Goal: Navigation & Orientation: Find specific page/section

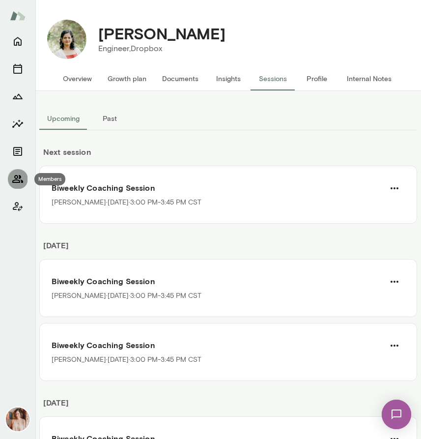
click at [21, 178] on icon "Members" at bounding box center [18, 179] width 12 height 12
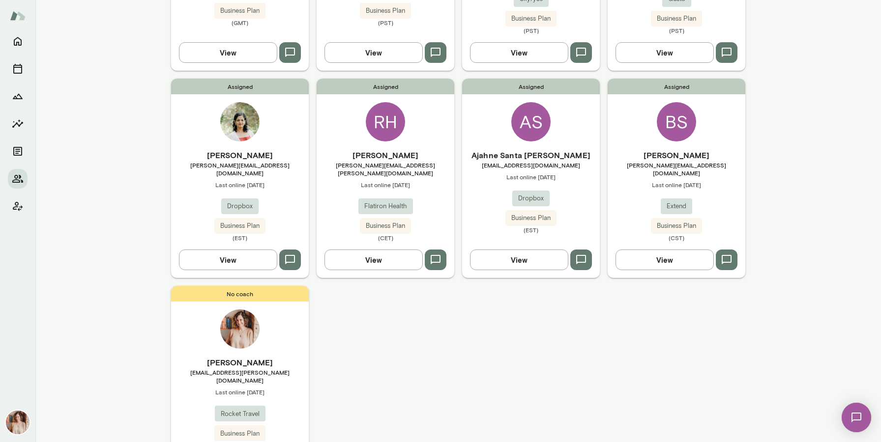
scroll to position [685, 0]
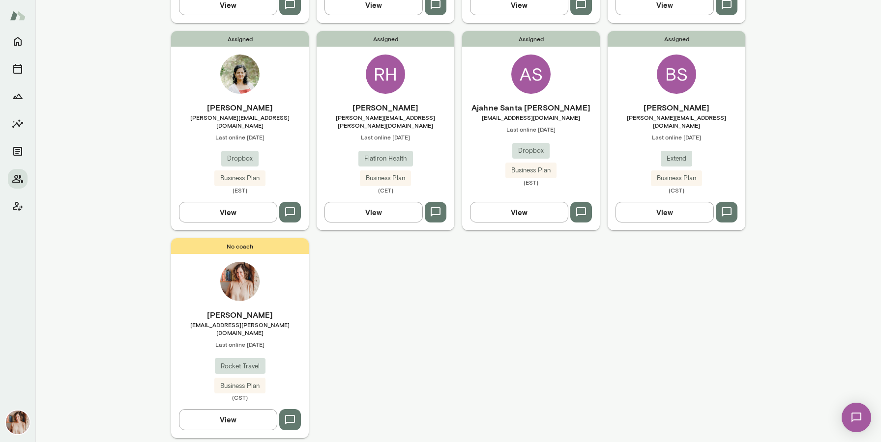
click at [421, 132] on div "[PERSON_NAME] [PERSON_NAME][EMAIL_ADDRESS][DOMAIN_NAME] Last online [DATE] Exte…" at bounding box center [676, 148] width 138 height 92
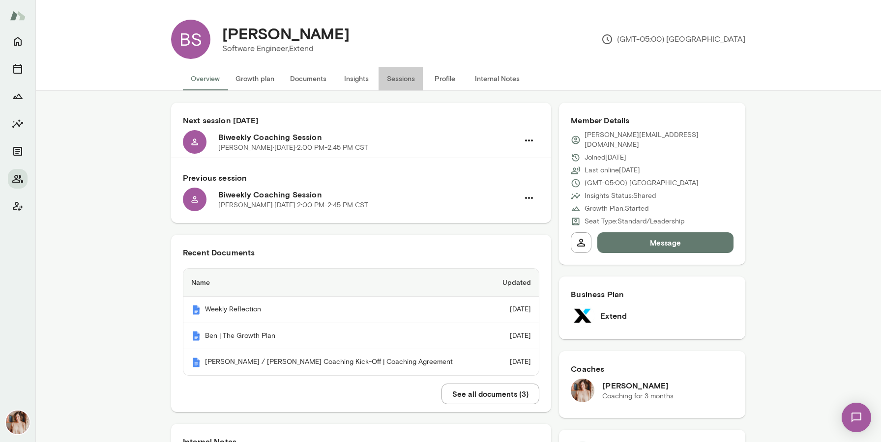
click at [409, 85] on button "Sessions" at bounding box center [400, 79] width 44 height 24
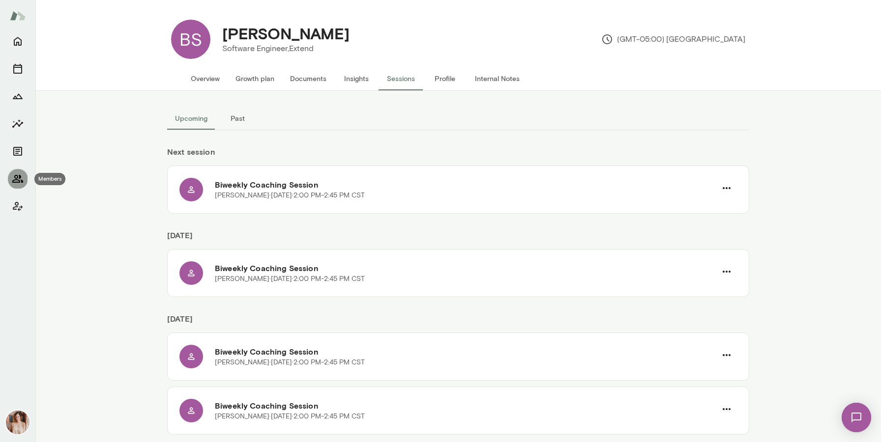
click at [24, 174] on button "Members" at bounding box center [18, 179] width 20 height 20
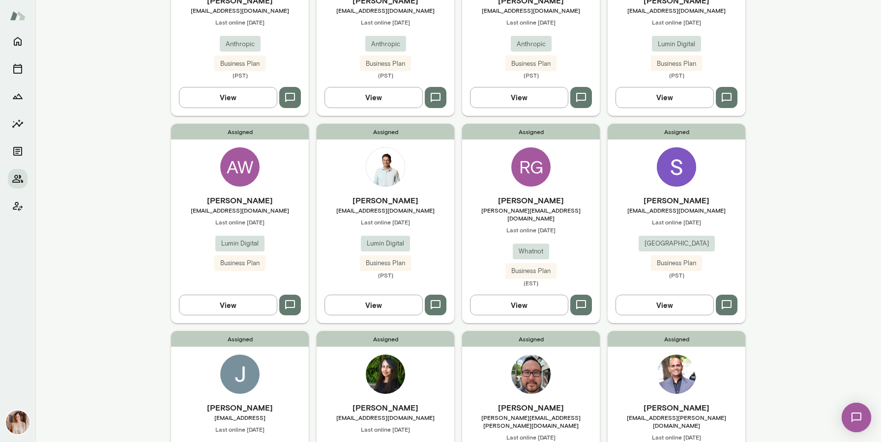
scroll to position [205, 0]
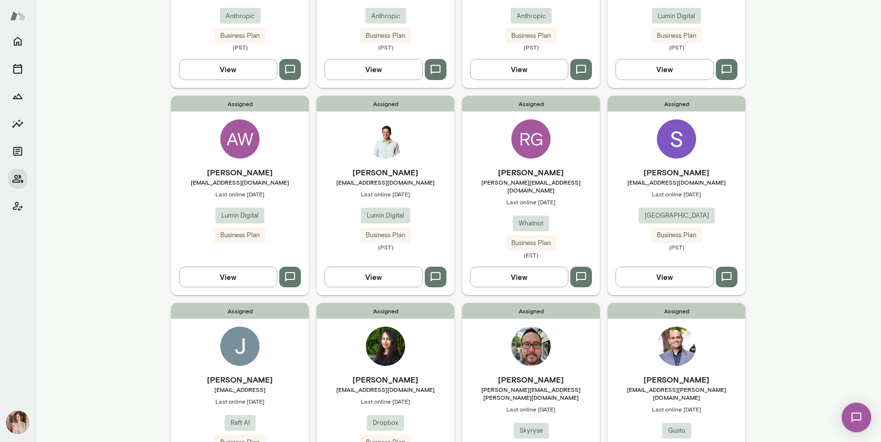
click at [421, 219] on span "Whatnot" at bounding box center [530, 224] width 36 height 10
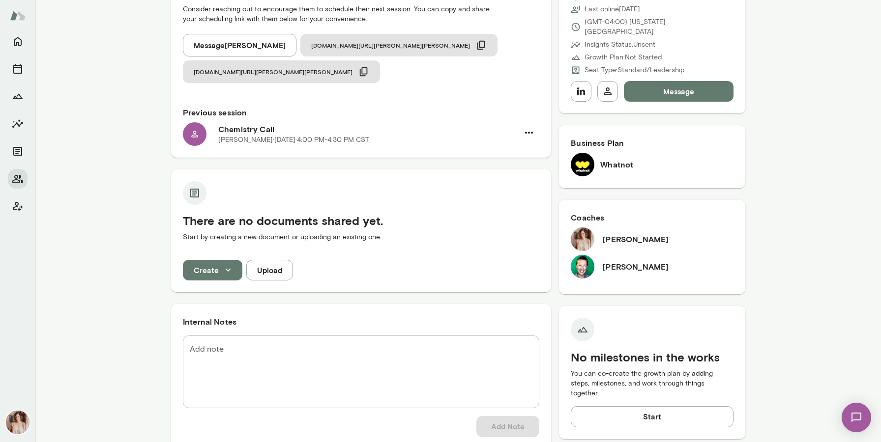
scroll to position [162, 0]
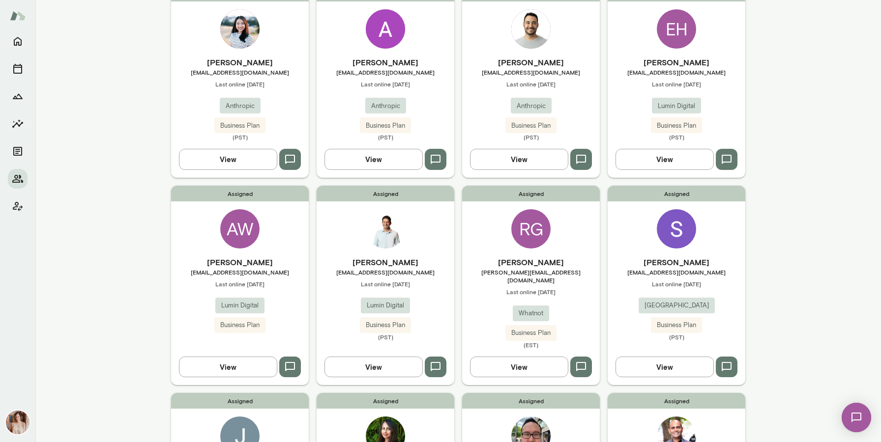
scroll to position [114, 0]
